Goal: Task Accomplishment & Management: Complete application form

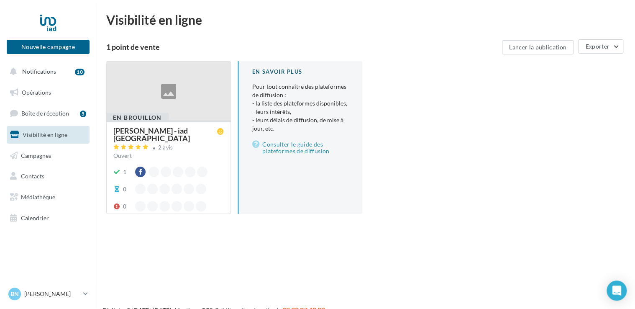
click at [355, 34] on div "Visibilité en ligne 1 point de vente Lancer la publication Exporter En brouillo…" at bounding box center [365, 120] width 519 height 214
drag, startPoint x: 355, startPoint y: 34, endPoint x: 418, endPoint y: 234, distance: 209.4
click at [418, 234] on div "Nouvelle campagne Nouvelle campagne Notifications 10 Opérations Boîte de récept…" at bounding box center [317, 167] width 635 height 309
click at [147, 100] on div at bounding box center [169, 91] width 124 height 59
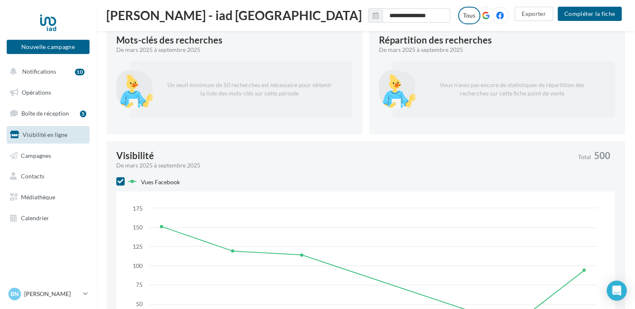
scroll to position [126, 0]
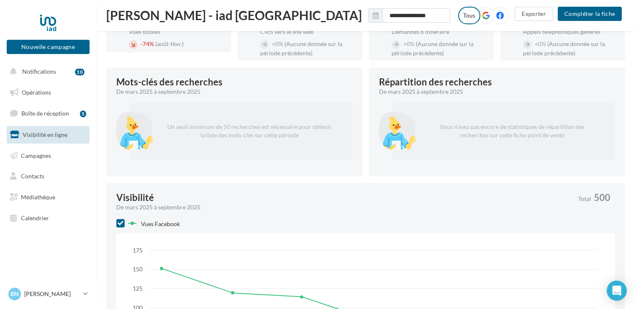
click at [198, 118] on p "Un seuil minimum de 50 recherches est nécessaire pour obtenir la liste des mots…" at bounding box center [249, 131] width 179 height 30
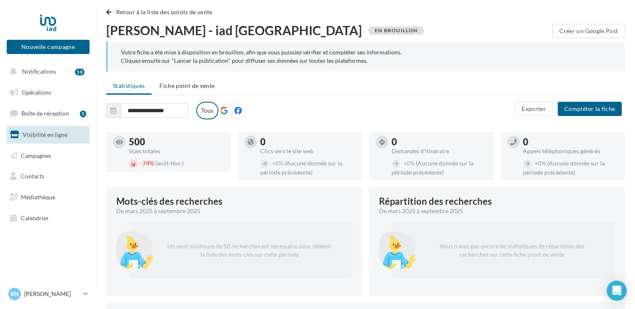
scroll to position [0, 0]
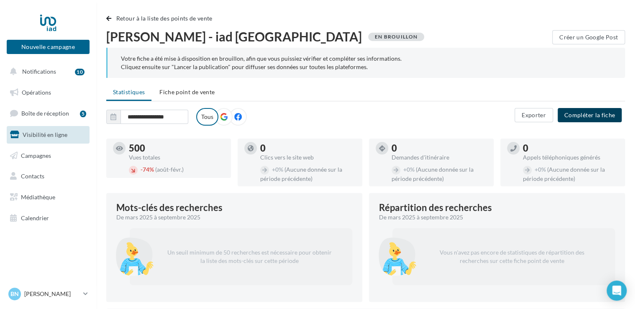
click at [596, 119] on button "Compléter la fiche" at bounding box center [590, 115] width 64 height 14
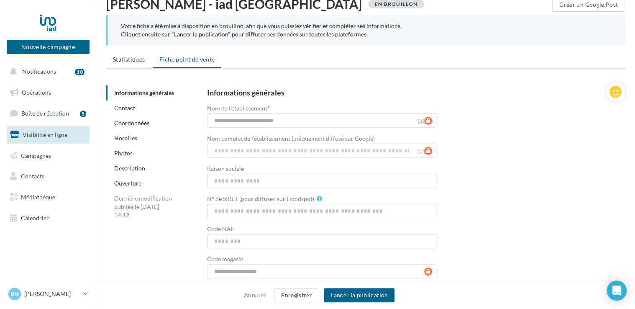
scroll to position [42, 0]
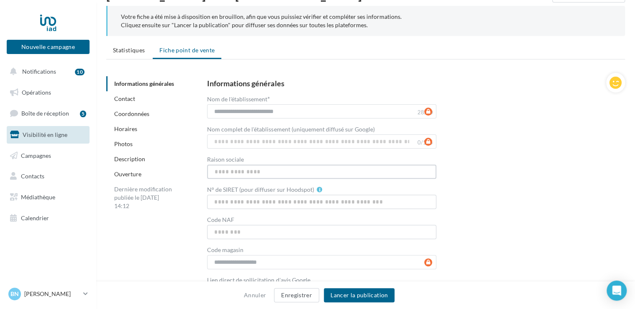
click at [262, 172] on input "Raison sociale" at bounding box center [321, 171] width 229 height 14
click at [402, 173] on input "**********" at bounding box center [321, 171] width 229 height 14
type input "**********"
click at [243, 207] on input "N° de SIRET (pour diffuser sur Hoodspot)" at bounding box center [321, 202] width 229 height 14
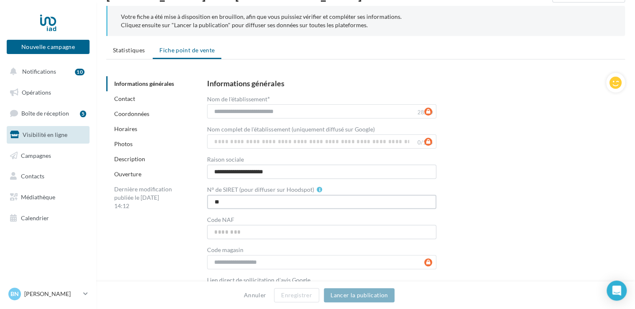
type input "*"
type input "*********"
click at [260, 232] on input "Code NAF" at bounding box center [321, 232] width 229 height 14
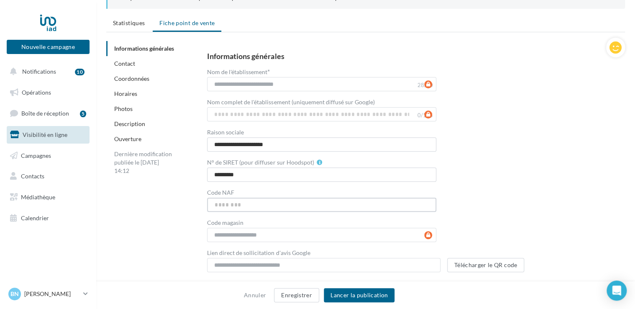
scroll to position [84, 0]
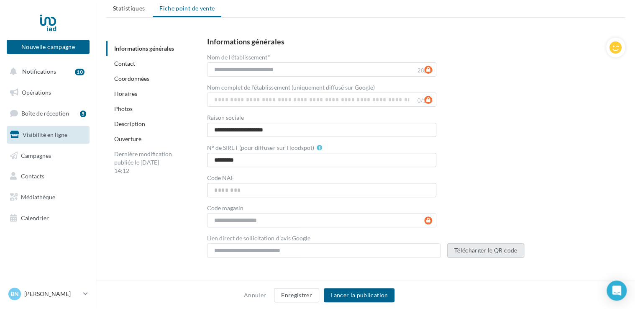
click at [463, 251] on button "Télécharger le QR code" at bounding box center [485, 250] width 77 height 14
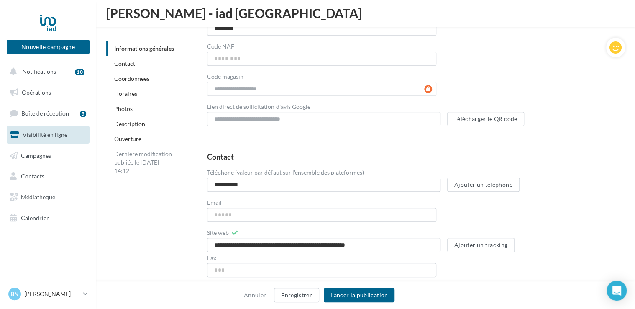
scroll to position [251, 0]
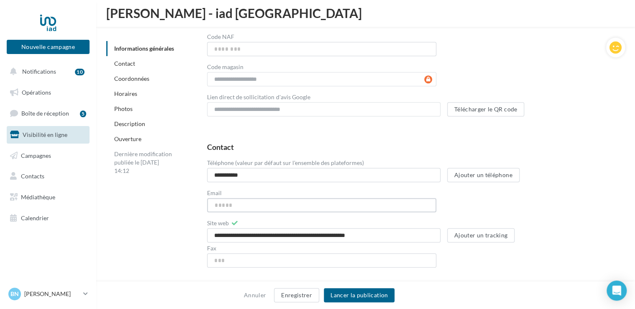
click at [230, 208] on input "Email" at bounding box center [321, 205] width 229 height 14
type input "**********"
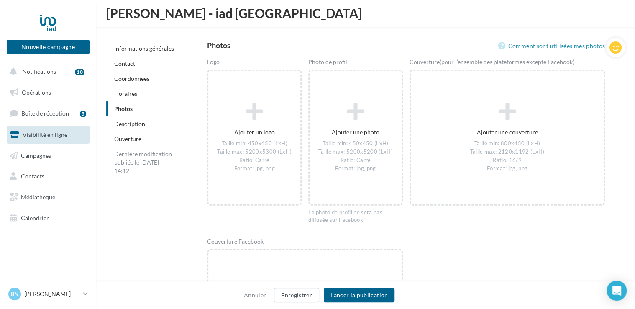
scroll to position [1046, 0]
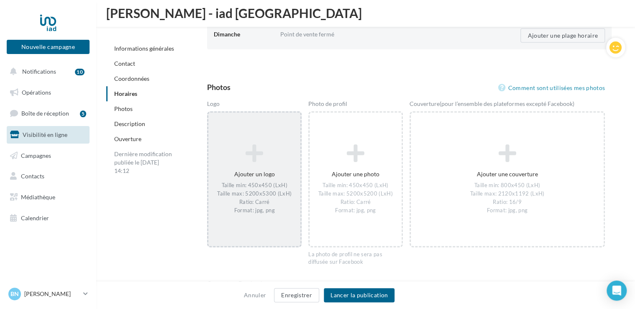
click at [256, 157] on icon at bounding box center [254, 154] width 85 height 20
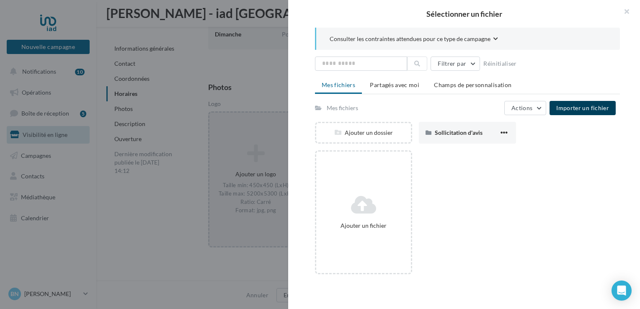
click at [568, 108] on span "Importer un fichier" at bounding box center [582, 107] width 53 height 7
click at [576, 105] on span "Importer un fichier" at bounding box center [582, 107] width 53 height 7
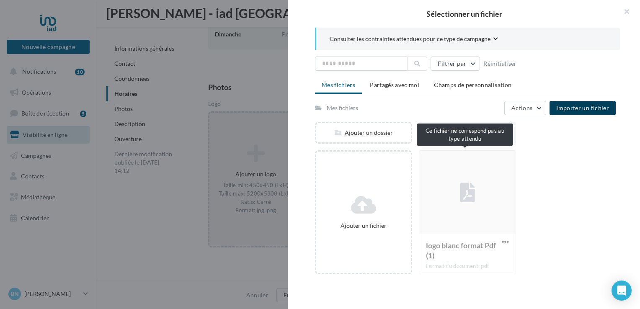
click at [449, 247] on div "logo blanc format Pdf (1) Format du document: pdf" at bounding box center [467, 212] width 97 height 124
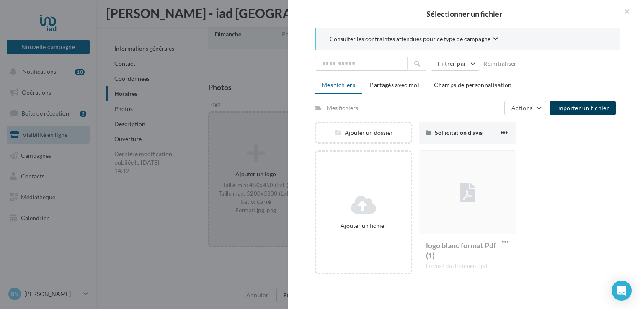
click at [459, 202] on div "logo blanc format Pdf (1) Format du document: pdf" at bounding box center [467, 212] width 97 height 124
click at [469, 193] on div "logo blanc format Pdf (1) Format du document: pdf" at bounding box center [467, 212] width 97 height 124
click at [479, 247] on div "logo blanc format Pdf (1) Format du document: pdf" at bounding box center [467, 212] width 97 height 124
click at [618, 9] on button "button" at bounding box center [622, 12] width 33 height 25
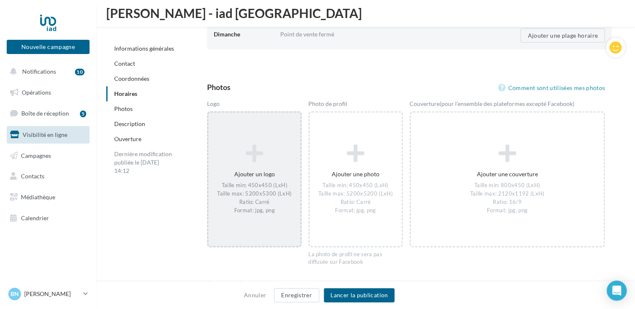
click at [257, 167] on div "Ajouter un logo Taille min: 450x450 (LxH) Taille max: 5200x5300 (LxH) Ratio: Ca…" at bounding box center [254, 179] width 92 height 79
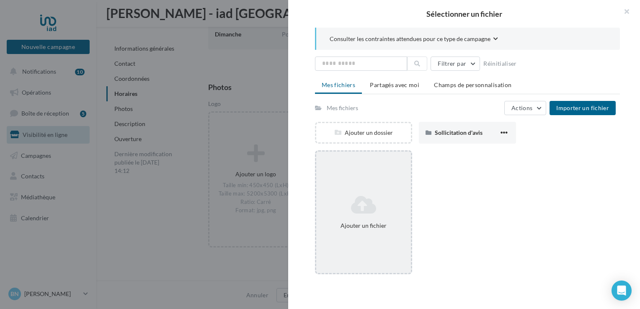
click at [375, 203] on icon at bounding box center [363, 205] width 88 height 20
click at [360, 203] on icon at bounding box center [363, 205] width 88 height 20
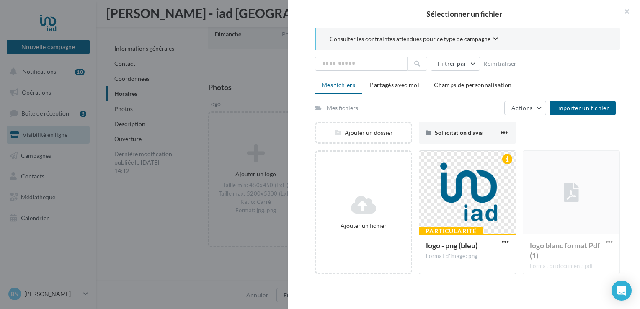
click at [459, 292] on div "Consulter les contraintes attendues pour ce type de campagne Filtrer par Réinit…" at bounding box center [467, 163] width 358 height 271
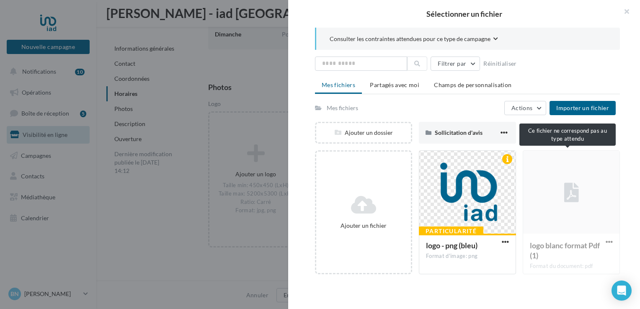
click at [592, 200] on div "logo blanc format Pdf (1) Format du document: pdf" at bounding box center [570, 212] width 97 height 124
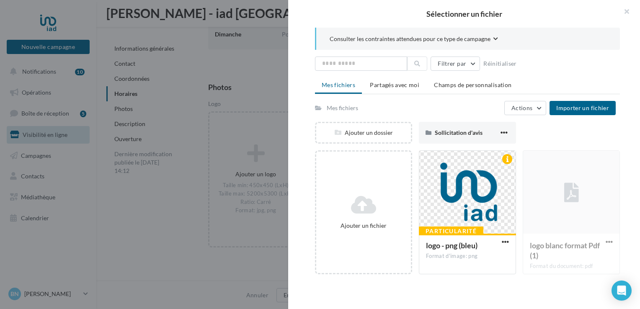
click at [603, 243] on div "logo blanc format Pdf (1) Format du document: pdf" at bounding box center [570, 212] width 97 height 124
click at [601, 241] on div "logo blanc format Pdf (1) Format du document: pdf" at bounding box center [570, 212] width 97 height 124
drag, startPoint x: 601, startPoint y: 241, endPoint x: 577, endPoint y: 290, distance: 55.0
click at [579, 295] on div "Consulter les contraintes attendues pour ce type de campagne Filtrer par Réinit…" at bounding box center [467, 163] width 358 height 271
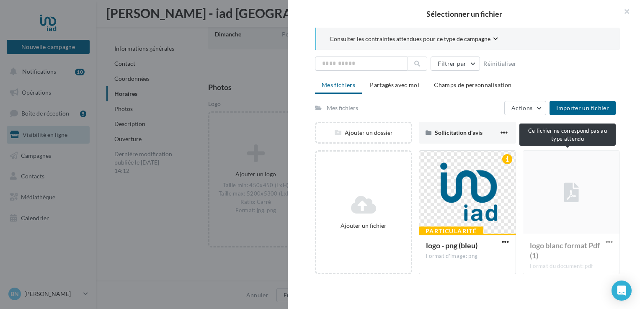
click at [564, 201] on div "logo blanc format Pdf (1) Format du document: pdf" at bounding box center [570, 212] width 97 height 124
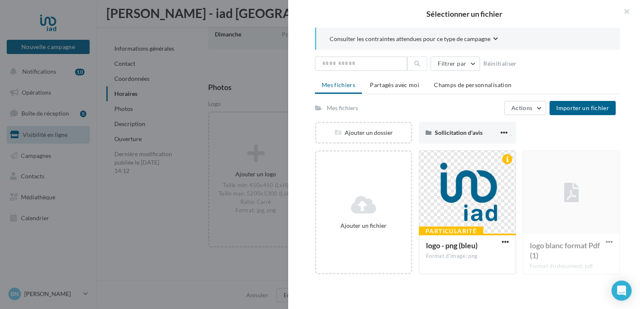
drag, startPoint x: 567, startPoint y: 186, endPoint x: 492, endPoint y: 285, distance: 124.3
click at [492, 285] on div "Consulter les contraintes attendues pour ce type de campagne Filtrer par Réinit…" at bounding box center [467, 163] width 358 height 271
click at [494, 39] on icon "button" at bounding box center [495, 38] width 5 height 5
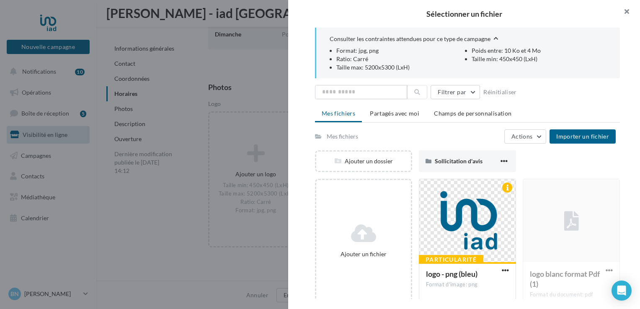
click at [627, 13] on button "button" at bounding box center [622, 12] width 33 height 25
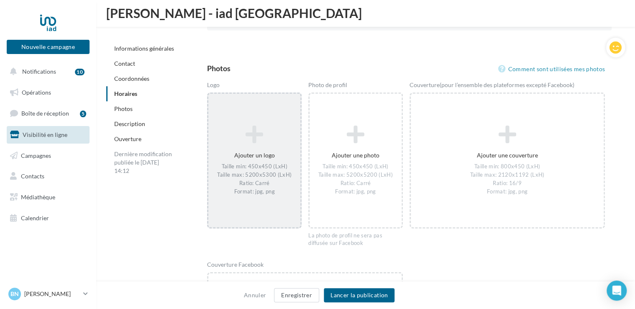
scroll to position [1088, 0]
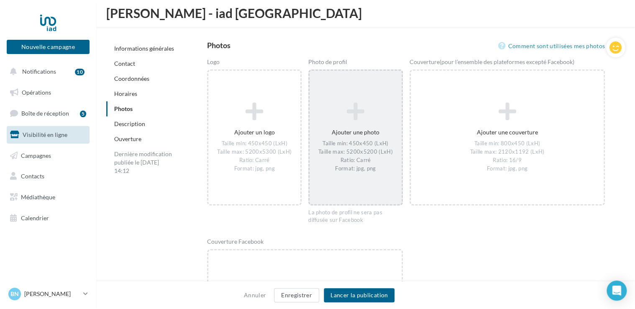
click at [342, 131] on div "Ajouter une photo Taille min: 450x450 (LxH) Taille max: 5200x5200 (LxH) Ratio: …" at bounding box center [356, 137] width 92 height 79
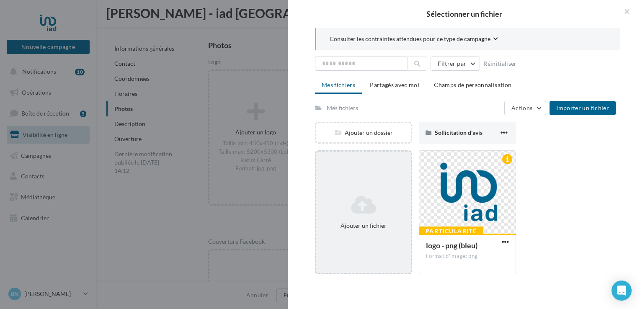
click at [358, 212] on icon at bounding box center [363, 205] width 88 height 20
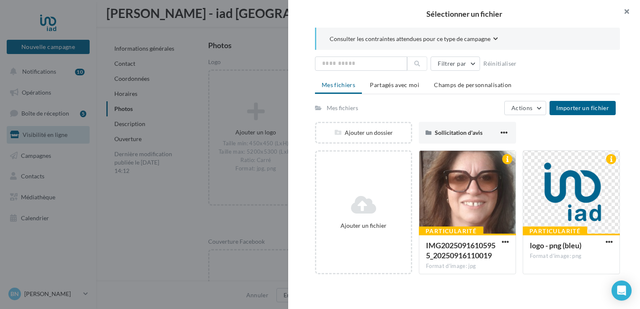
click at [626, 11] on button "button" at bounding box center [622, 12] width 33 height 25
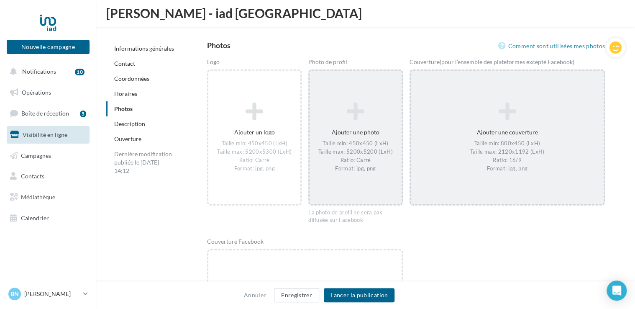
click at [503, 135] on div "Ajouter une couverture Taille min: 800x450 (LxH) Taille max: 2120x1192 (LxH) Ra…" at bounding box center [507, 137] width 193 height 79
